Goal: Task Accomplishment & Management: Manage account settings

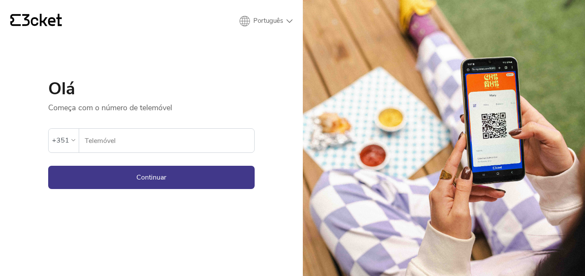
click at [137, 146] on input "Telemóvel" at bounding box center [169, 141] width 170 height 24
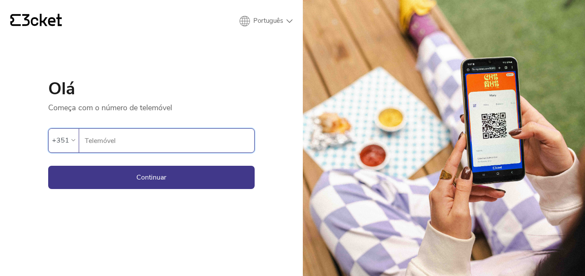
type input "911052017"
click at [154, 178] on button "Continuar" at bounding box center [151, 177] width 206 height 23
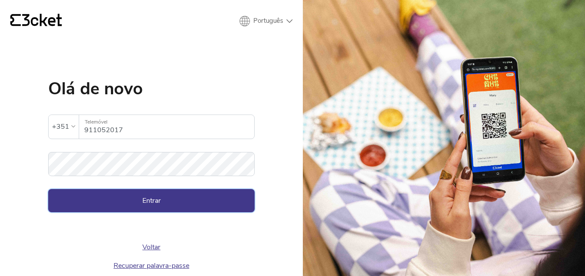
click at [220, 195] on button "Entrar" at bounding box center [151, 200] width 206 height 23
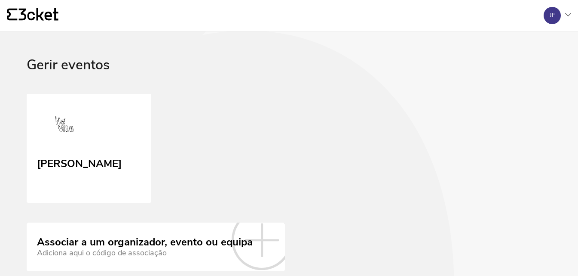
click at [568, 15] on icon at bounding box center [568, 14] width 6 height 3
click at [531, 39] on div "A minha conta" at bounding box center [530, 41] width 77 height 21
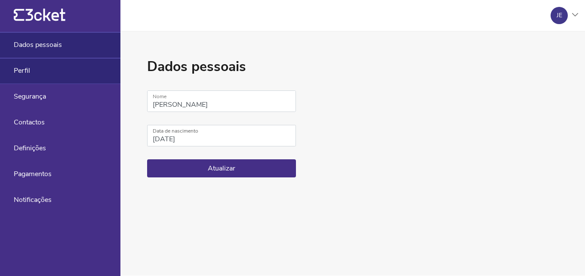
click at [58, 80] on div "Perfil" at bounding box center [60, 71] width 120 height 26
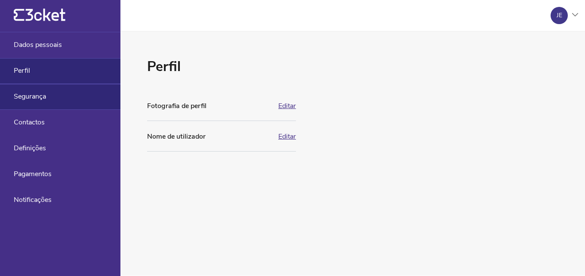
click at [52, 92] on div "Segurança" at bounding box center [60, 97] width 120 height 26
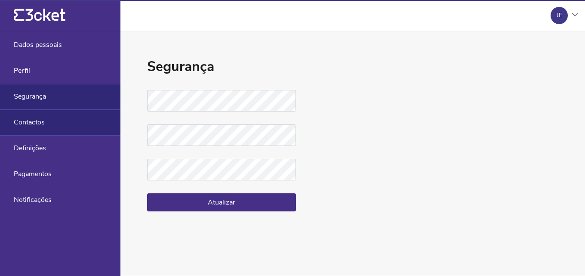
click at [49, 126] on div "Contactos" at bounding box center [60, 123] width 120 height 26
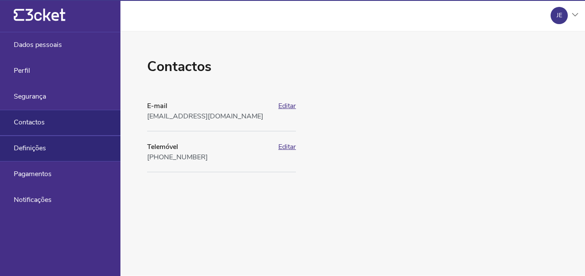
click at [47, 149] on div "Definições" at bounding box center [60, 148] width 120 height 26
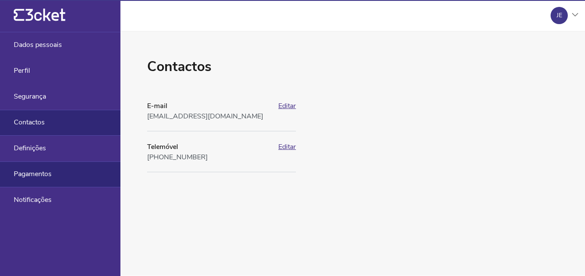
select select "pt_PT"
select select "Europe/Lisbon"
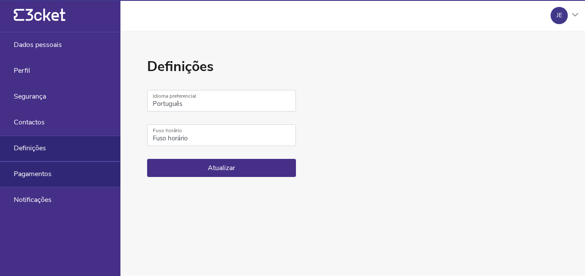
click at [43, 166] on div "Pagamentos" at bounding box center [60, 174] width 120 height 26
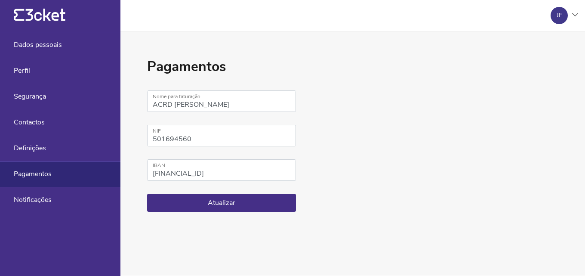
click at [571, 13] on div "JE" at bounding box center [561, 15] width 34 height 17
click at [523, 58] on div "Gerir eventos" at bounding box center [536, 62] width 77 height 21
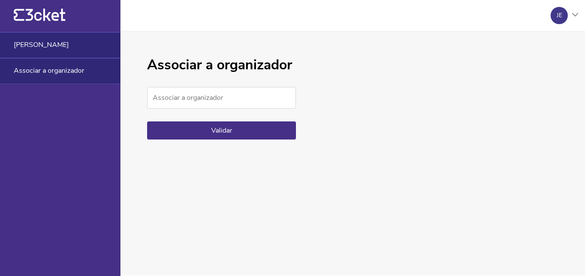
click at [28, 49] on span "Há Vila" at bounding box center [41, 45] width 55 height 8
